Goal: Find specific page/section: Find specific page/section

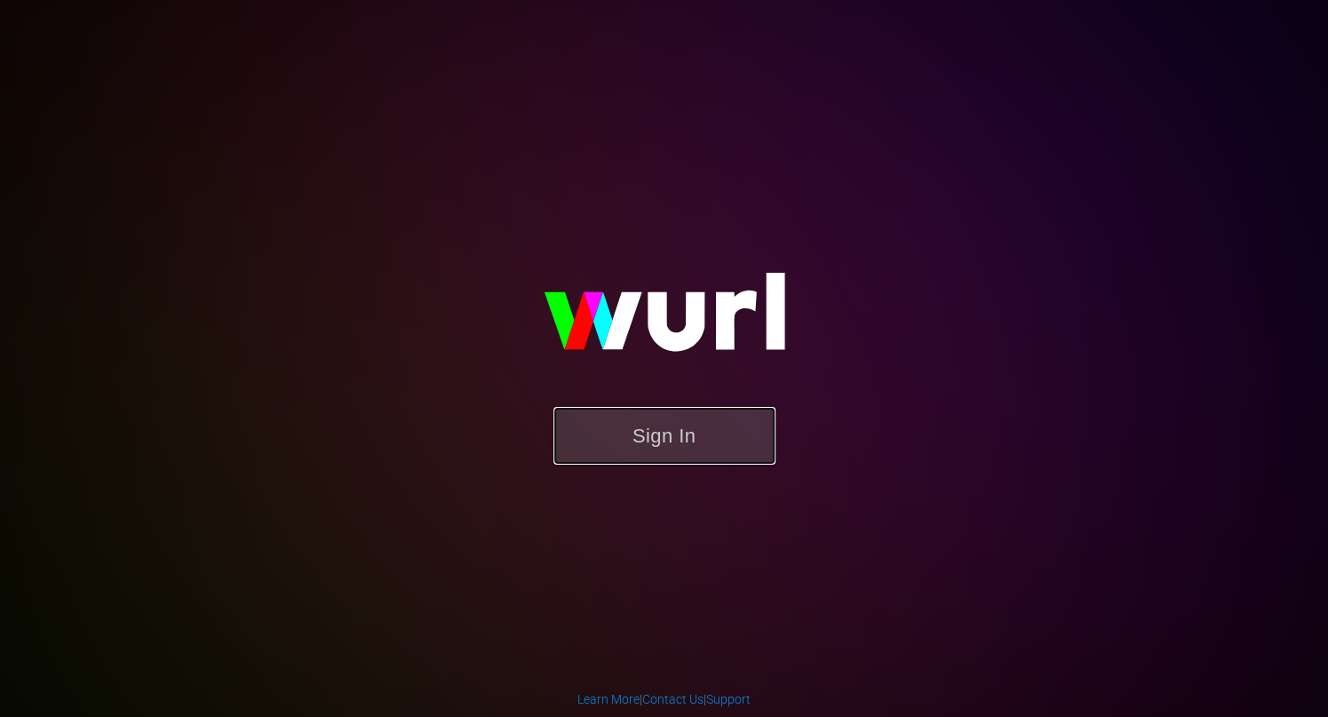
click at [700, 444] on button "Sign In" at bounding box center [664, 436] width 222 height 58
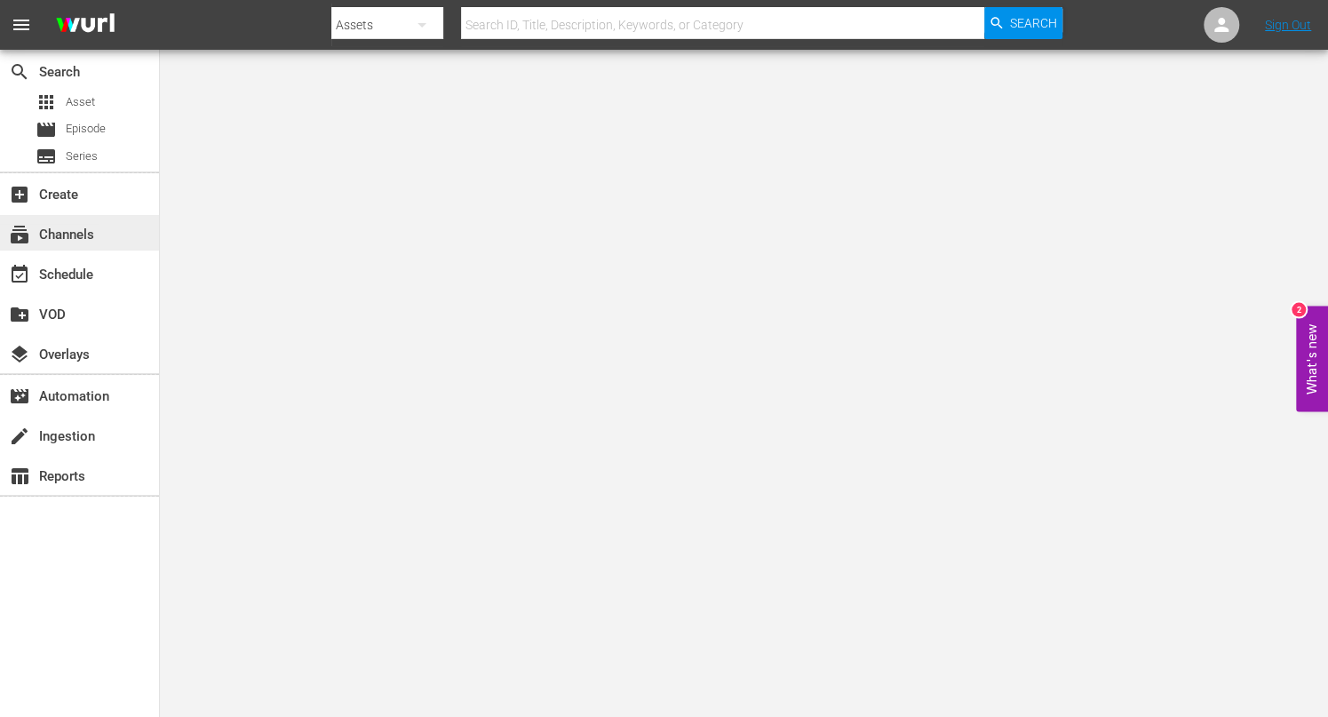
click at [85, 235] on div "subscriptions Channels" at bounding box center [50, 232] width 100 height 16
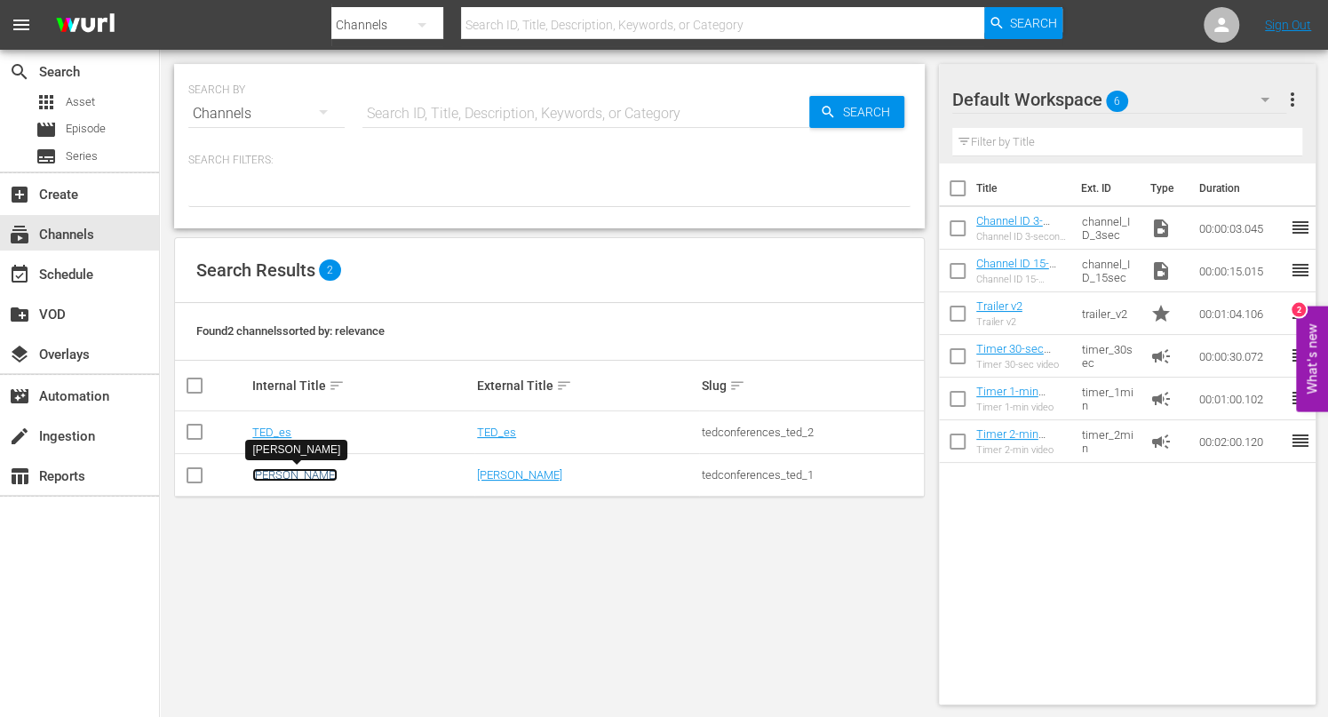
click at [267, 474] on link "[PERSON_NAME]" at bounding box center [294, 474] width 85 height 13
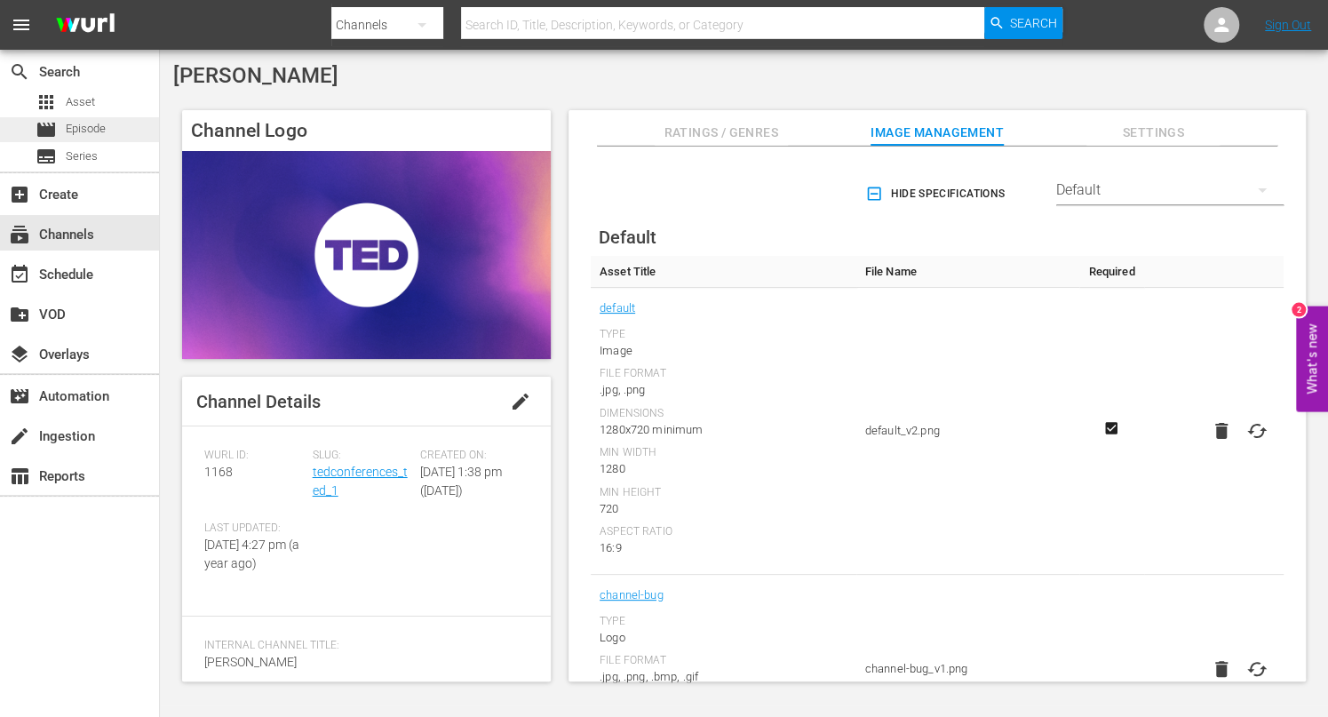
click at [100, 130] on span "Episode" at bounding box center [86, 129] width 40 height 18
